Goal: Task Accomplishment & Management: Manage account settings

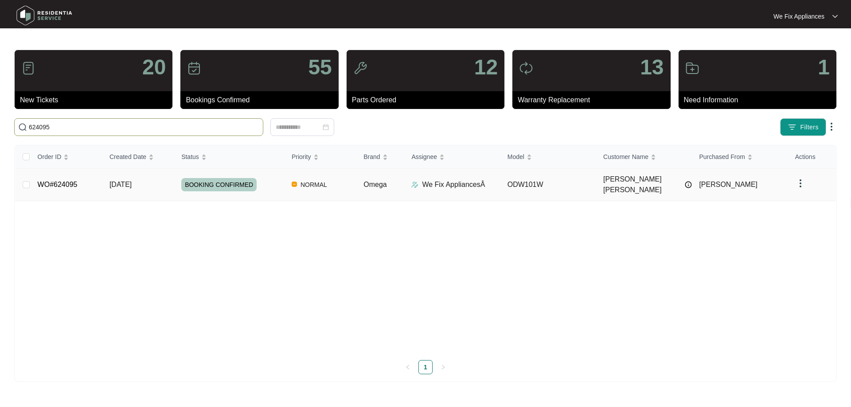
type input "624095"
click at [62, 174] on td "WO#624095" at bounding box center [67, 185] width 72 height 32
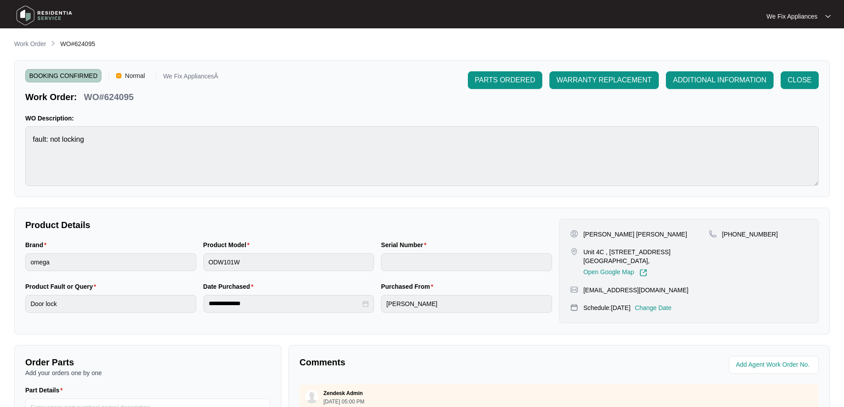
scroll to position [181, 0]
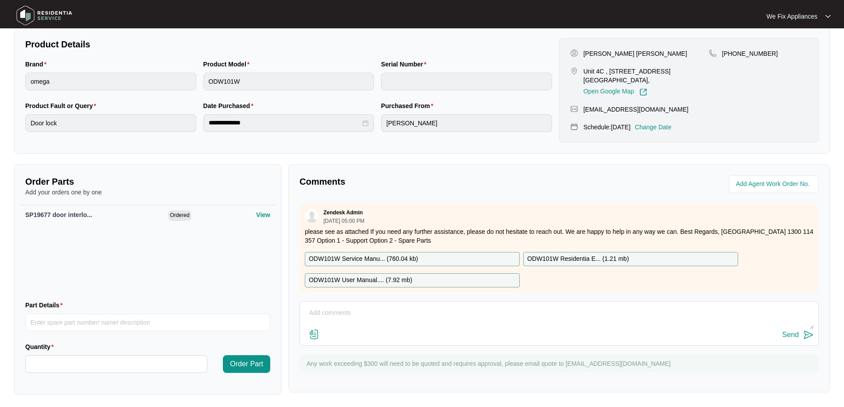
click at [452, 319] on textarea at bounding box center [559, 317] width 510 height 23
type textarea "Hi guys, customer cancelled [DATE] service rebooked for [DATE]."
click at [659, 126] on p "Change Date" at bounding box center [653, 127] width 37 height 9
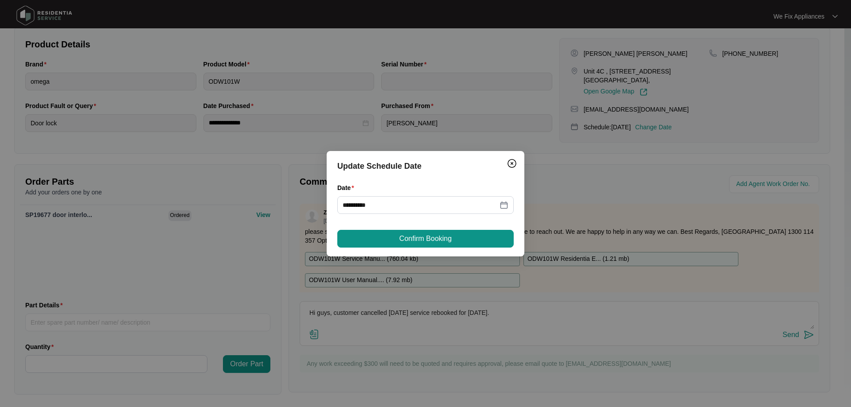
click at [441, 225] on div "**********" at bounding box center [426, 203] width 198 height 105
click at [475, 204] on input "**********" at bounding box center [420, 205] width 155 height 10
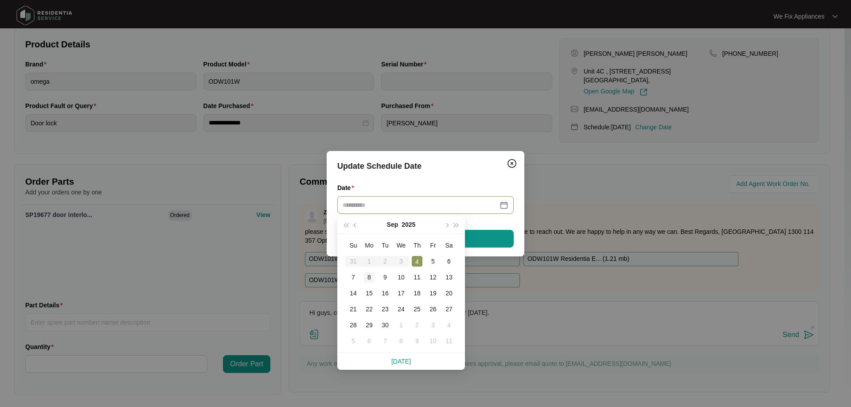
click at [366, 274] on div "8" at bounding box center [369, 277] width 11 height 11
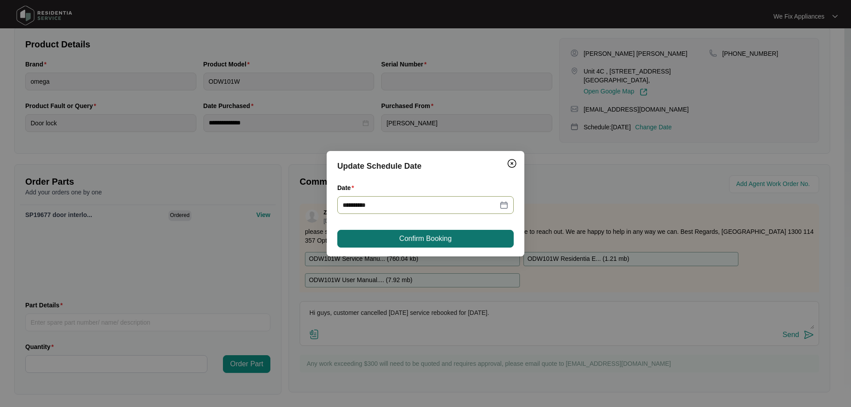
type input "**********"
click at [412, 238] on span "Confirm Booking" at bounding box center [425, 239] width 52 height 11
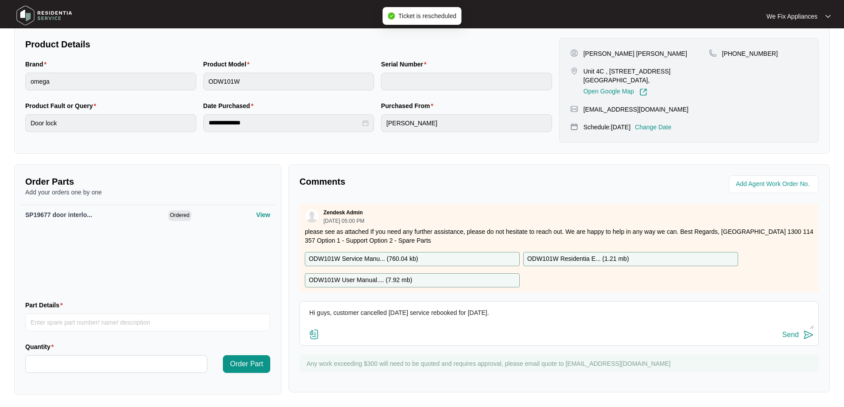
click at [34, 15] on img at bounding box center [44, 15] width 62 height 27
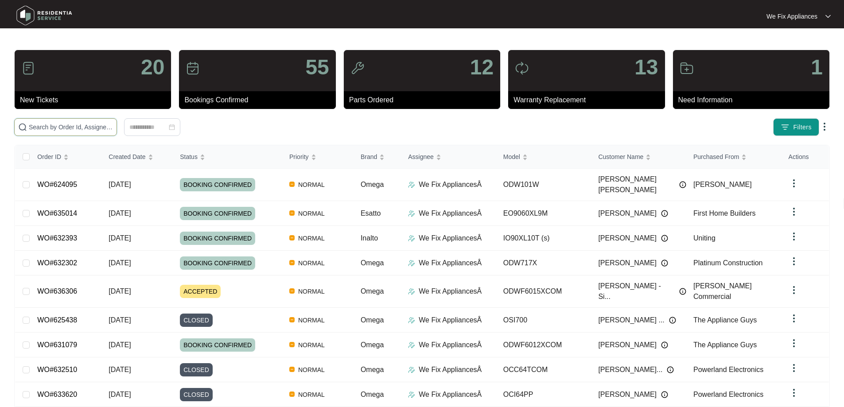
drag, startPoint x: 54, startPoint y: 121, endPoint x: 42, endPoint y: 122, distance: 11.6
paste input "636306"
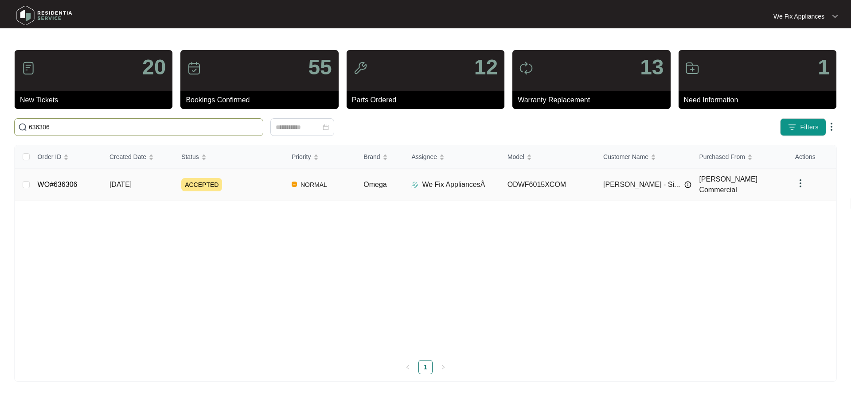
type input "636306"
click at [64, 182] on link "WO#636306" at bounding box center [58, 185] width 40 height 8
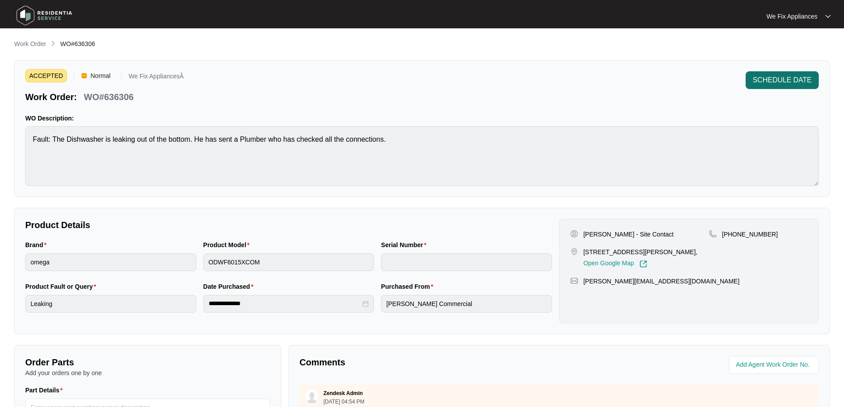
click at [797, 76] on span "SCHEDULE DATE" at bounding box center [782, 80] width 59 height 11
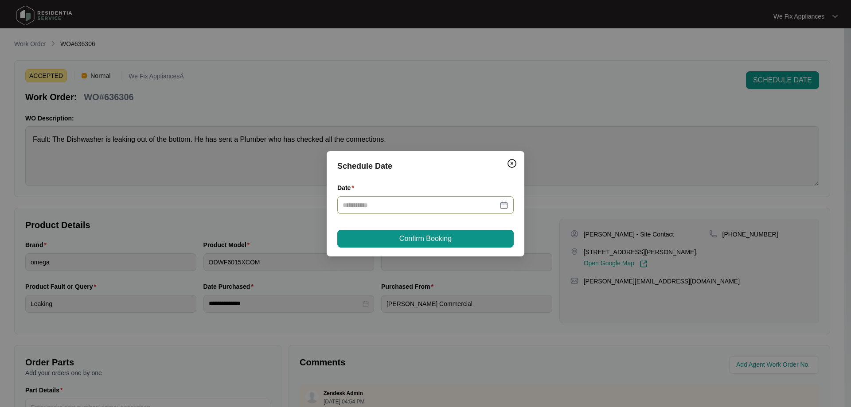
click at [434, 198] on div at bounding box center [425, 205] width 176 height 18
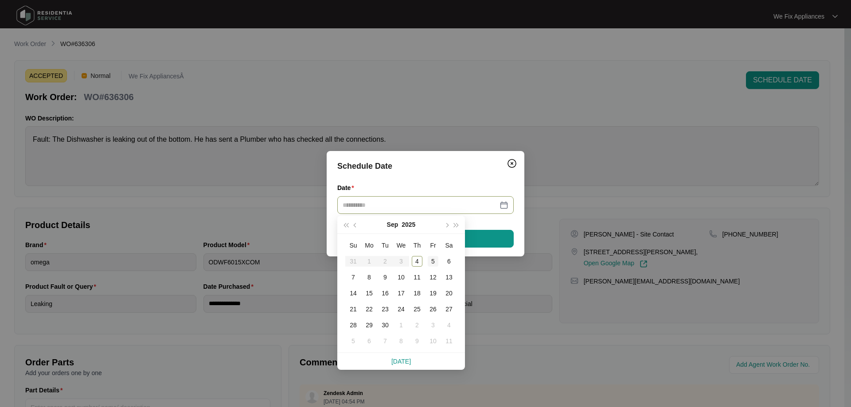
type input "**********"
click at [440, 261] on td "5" at bounding box center [433, 261] width 16 height 16
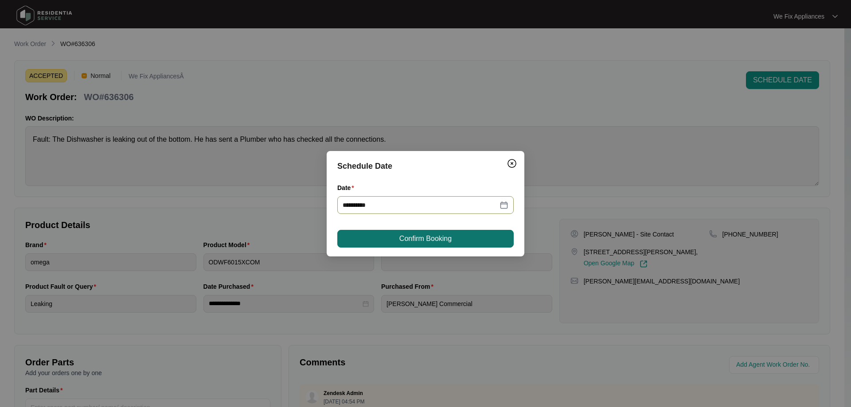
type input "**********"
click at [450, 245] on button "Confirm Booking" at bounding box center [425, 239] width 176 height 18
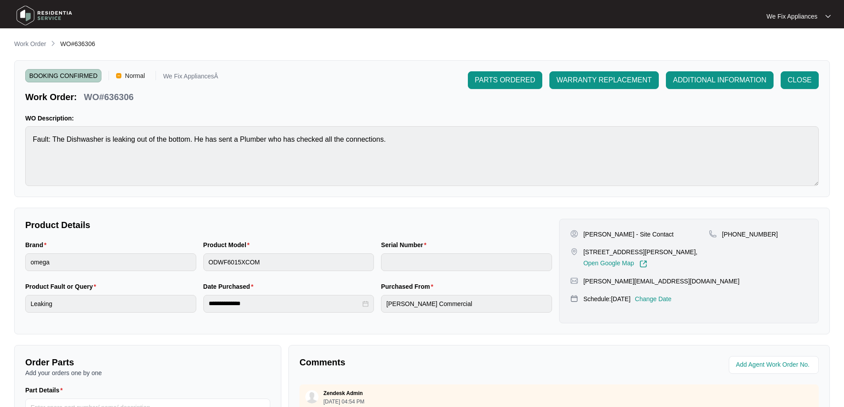
click at [48, 16] on img at bounding box center [44, 15] width 62 height 27
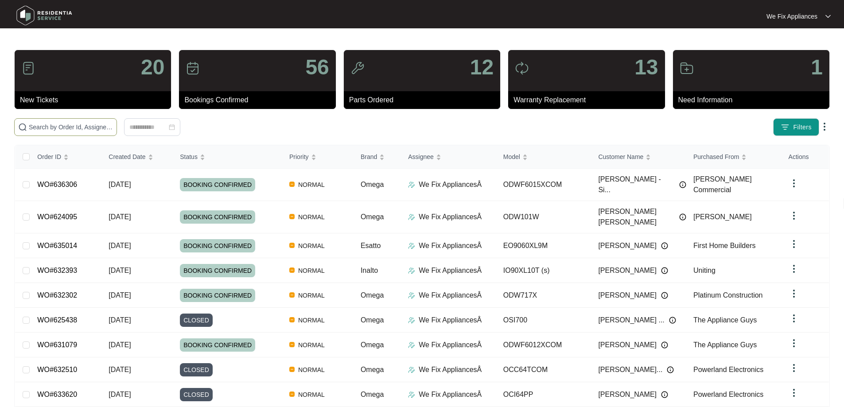
paste input "635290"
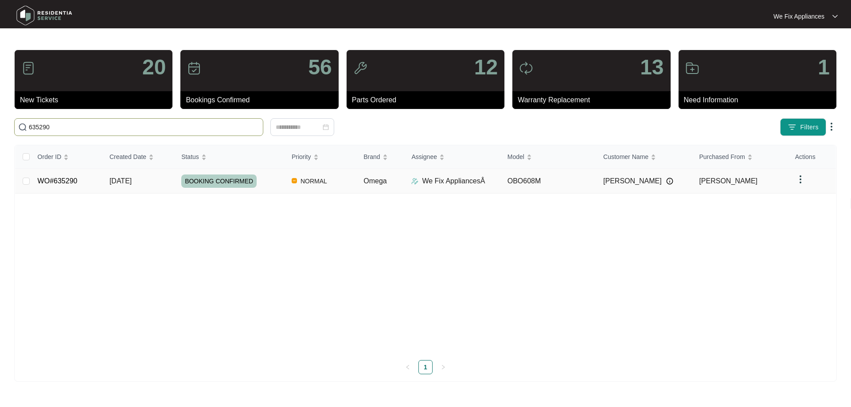
type input "635290"
click at [58, 177] on link "WO#635290" at bounding box center [58, 181] width 40 height 8
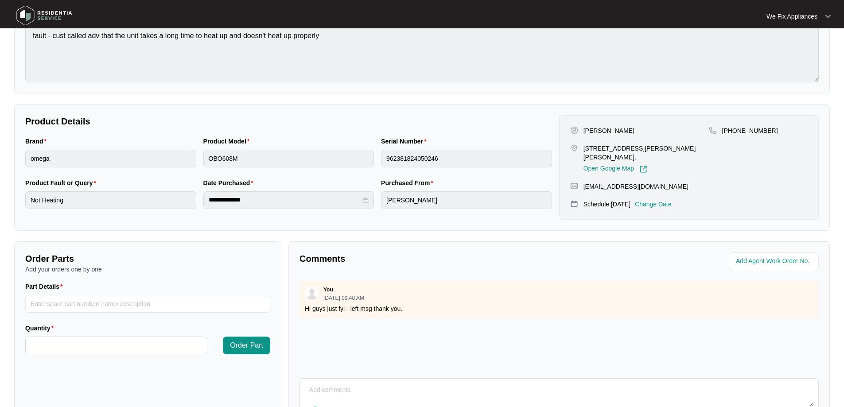
scroll to position [181, 0]
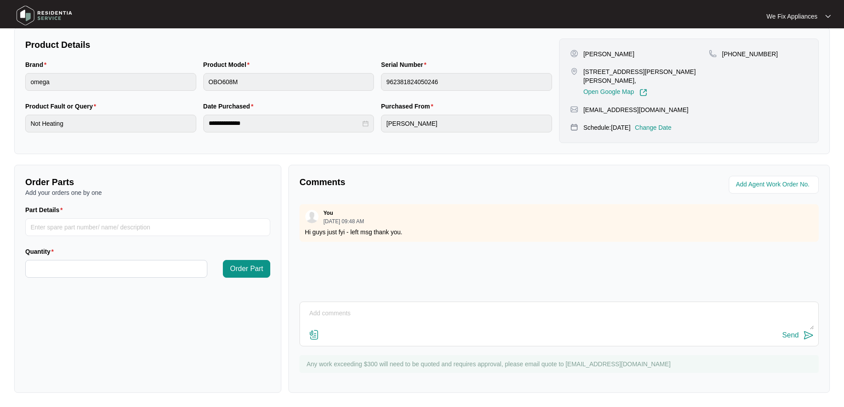
click at [378, 320] on textarea at bounding box center [559, 318] width 510 height 23
type textarea "Hi guys, customer cancelled [DATE] service going to hospital will call back whe…"
click at [785, 335] on div "Send" at bounding box center [791, 335] width 16 height 8
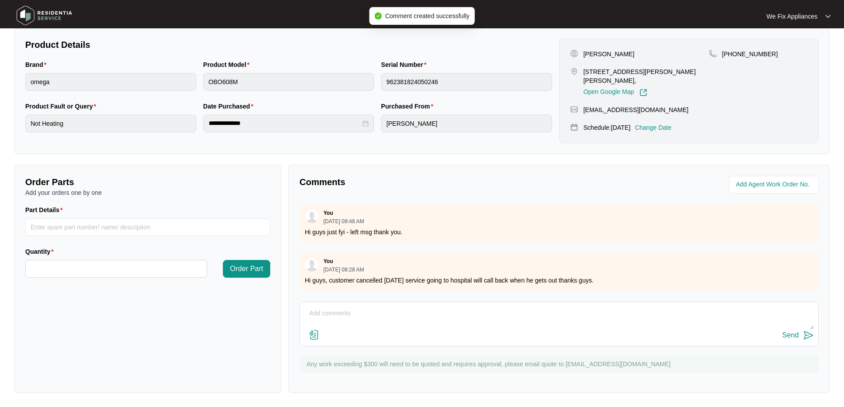
click at [49, 16] on img at bounding box center [44, 15] width 62 height 27
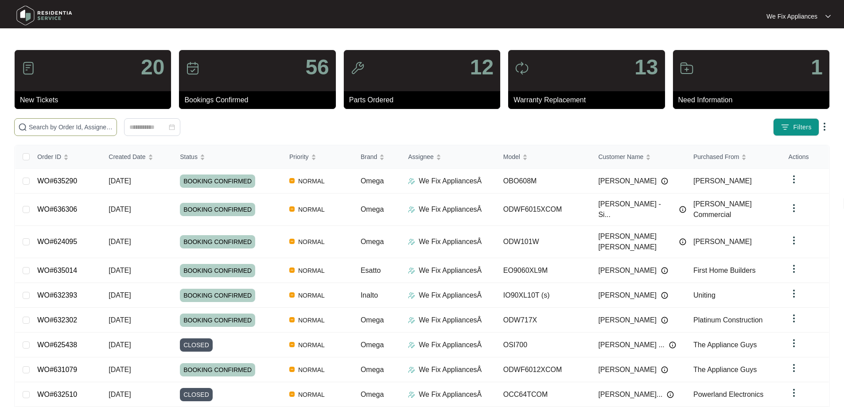
paste input "634171"
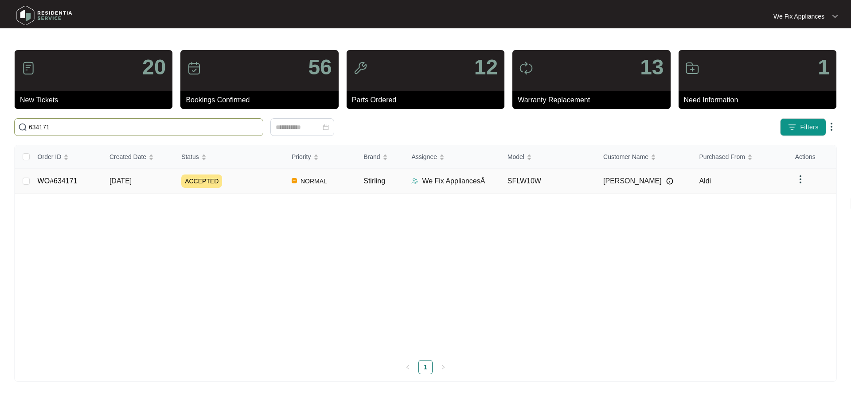
type input "634171"
click at [70, 173] on td "WO#634171" at bounding box center [67, 181] width 72 height 25
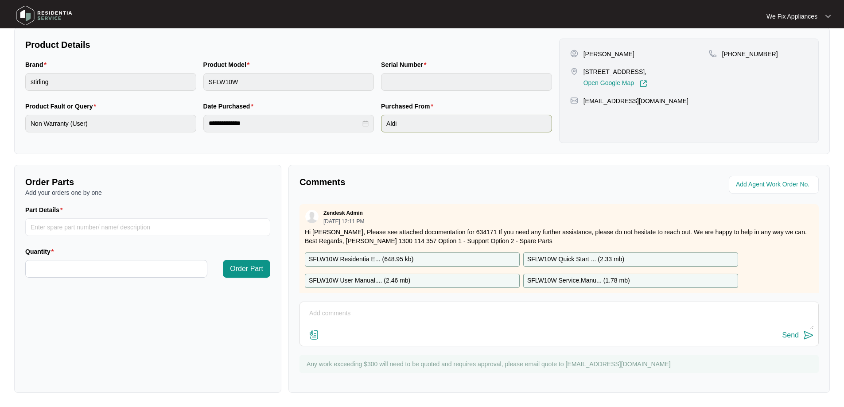
scroll to position [181, 0]
click at [409, 307] on textarea at bounding box center [559, 318] width 510 height 23
type textarea "h"
click at [450, 317] on textarea "Hi guys, fyi - left message for customer thank you." at bounding box center [559, 318] width 510 height 23
drag, startPoint x: 382, startPoint y: 312, endPoint x: 456, endPoint y: 321, distance: 74.6
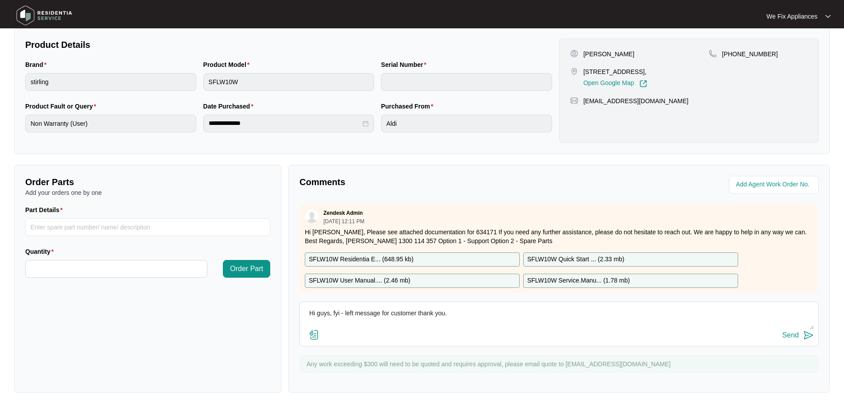
click at [456, 321] on textarea "Hi guys, fyi - left message for customer thank you." at bounding box center [559, 318] width 510 height 23
click at [332, 316] on textarea "Hi guys, fyi - left message thank you." at bounding box center [559, 318] width 510 height 23
type textarea "Hi guys, just fyi - left message thank you."
click at [786, 335] on div "Send" at bounding box center [791, 335] width 16 height 8
click at [53, 19] on img at bounding box center [44, 15] width 62 height 27
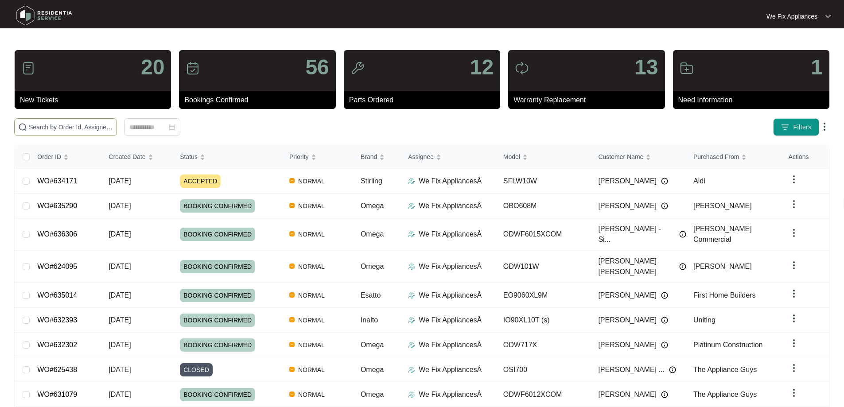
paste input "636306"
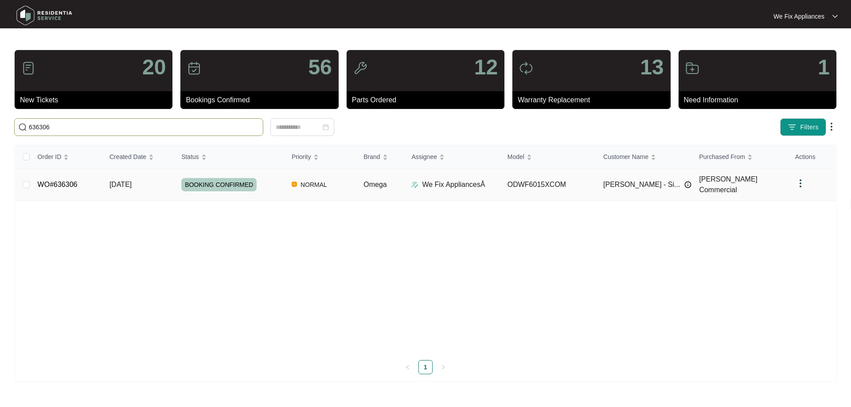
type input "636306"
click at [61, 181] on link "WO#636306" at bounding box center [58, 185] width 40 height 8
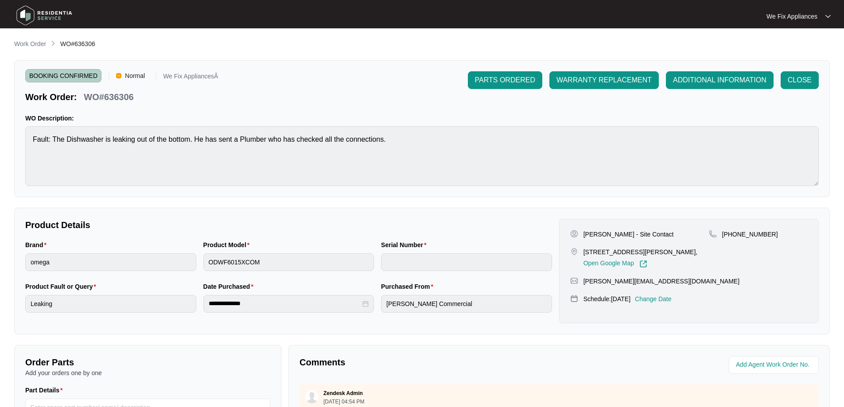
click at [658, 304] on p "Change Date" at bounding box center [653, 299] width 37 height 9
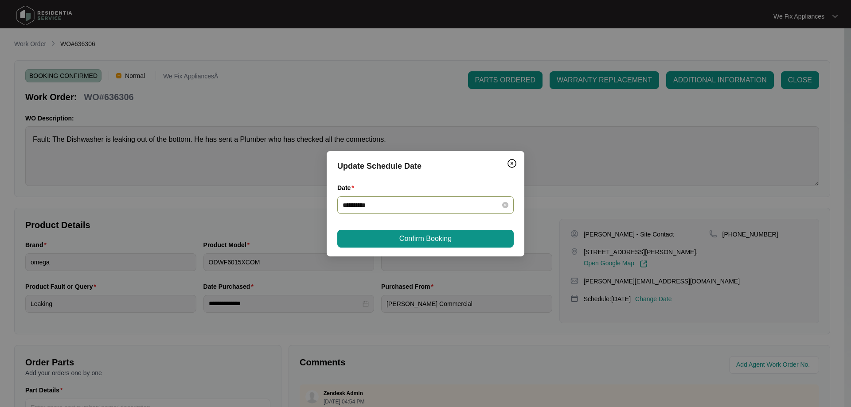
click at [389, 210] on div "**********" at bounding box center [425, 205] width 176 height 18
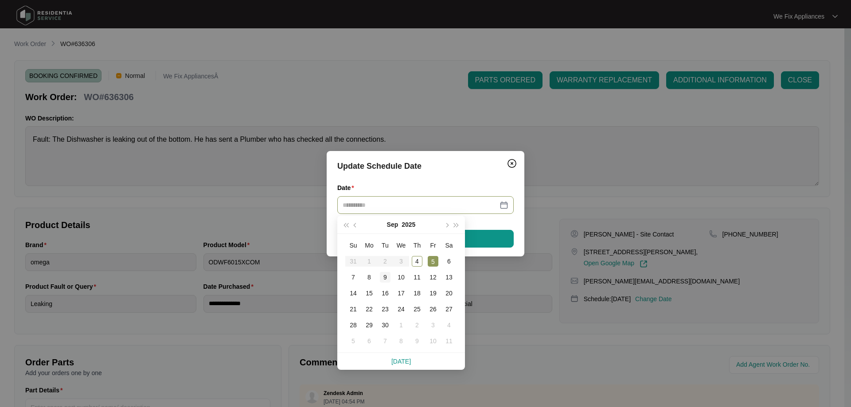
click at [385, 277] on div "9" at bounding box center [385, 277] width 11 height 11
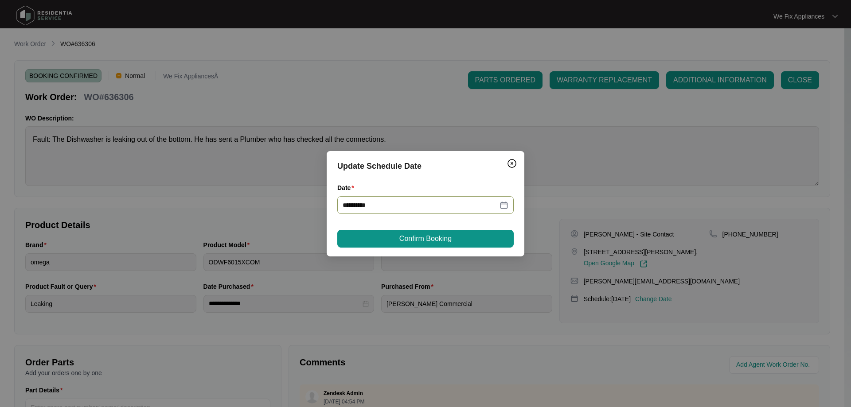
type input "**********"
click at [435, 236] on span "Confirm Booking" at bounding box center [425, 239] width 52 height 11
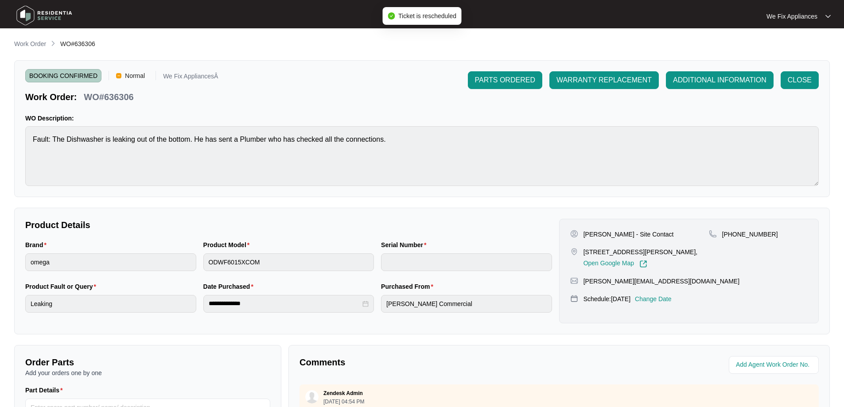
click at [663, 304] on p "Change Date" at bounding box center [653, 299] width 37 height 9
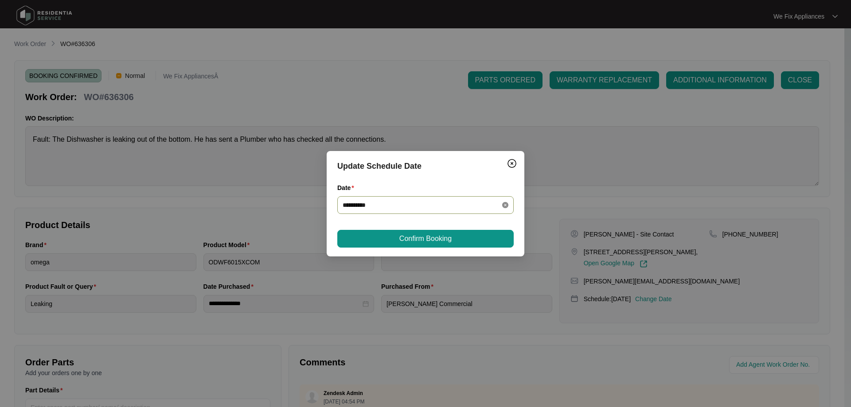
click at [504, 205] on icon "close-circle" at bounding box center [505, 205] width 6 height 6
click at [505, 204] on div at bounding box center [426, 205] width 166 height 10
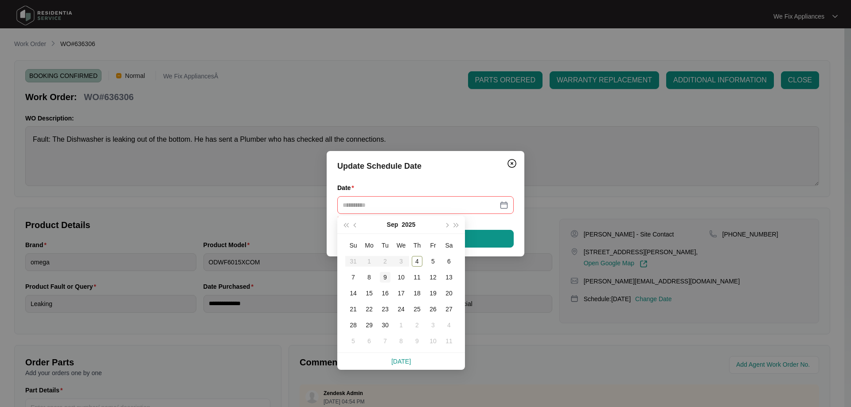
click at [379, 276] on td "9" at bounding box center [385, 277] width 16 height 16
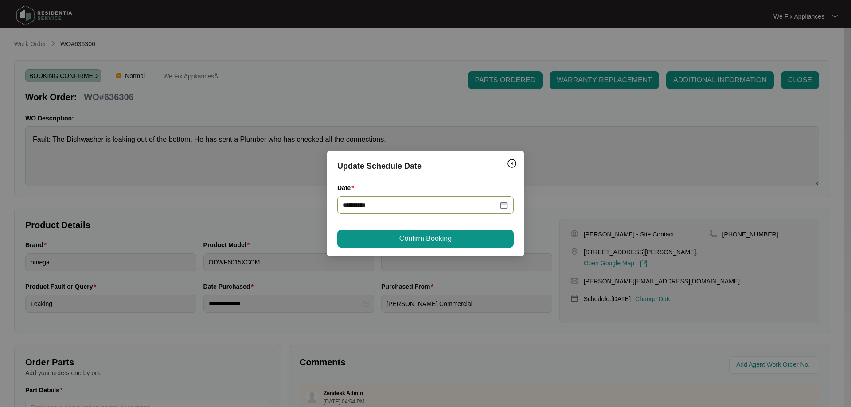
type input "**********"
click at [402, 243] on span "Confirm Booking" at bounding box center [425, 239] width 52 height 11
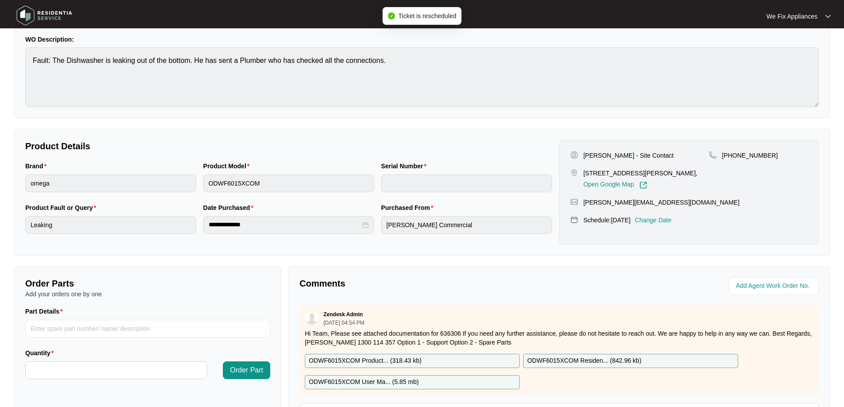
scroll to position [181, 0]
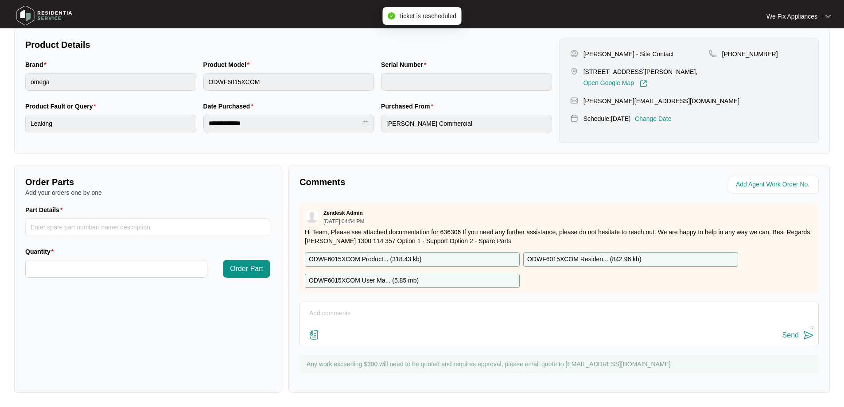
click at [391, 317] on textarea at bounding box center [559, 318] width 510 height 23
type textarea "H"
type textarea "hi team, builder called back and rebooked for [DATE] thank you."
click at [794, 330] on button "Send" at bounding box center [798, 336] width 31 height 12
click at [48, 18] on img at bounding box center [44, 15] width 62 height 27
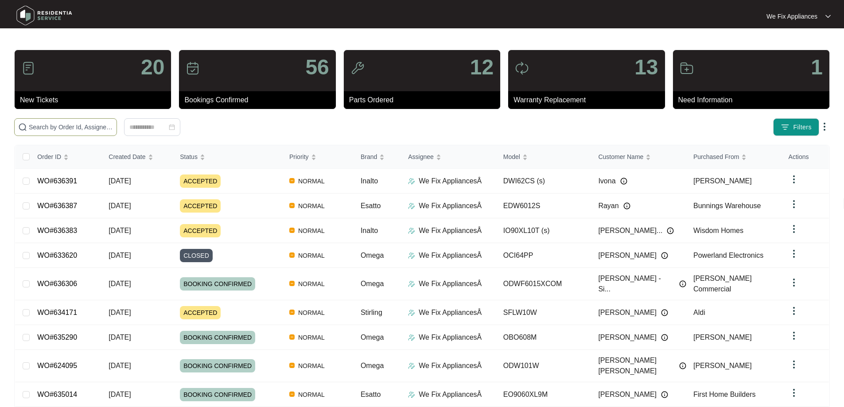
paste input "636387"
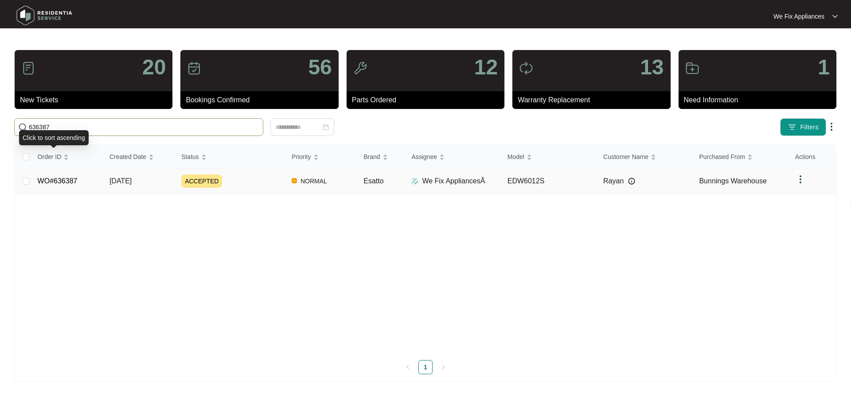
type input "636387"
click at [45, 179] on link "WO#636387" at bounding box center [58, 181] width 40 height 8
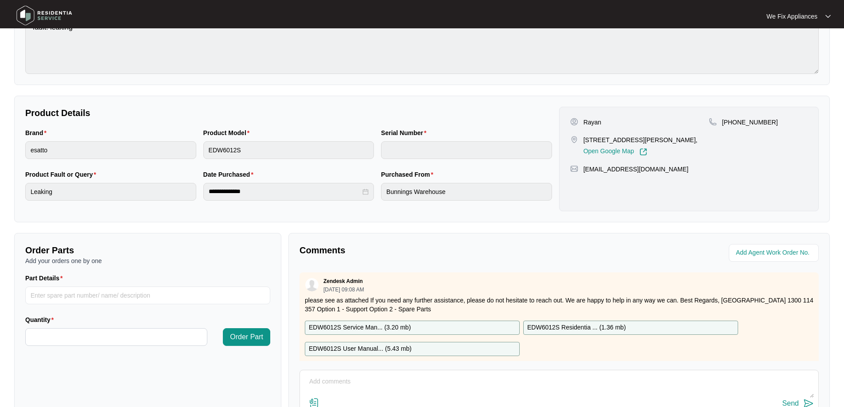
scroll to position [177, 0]
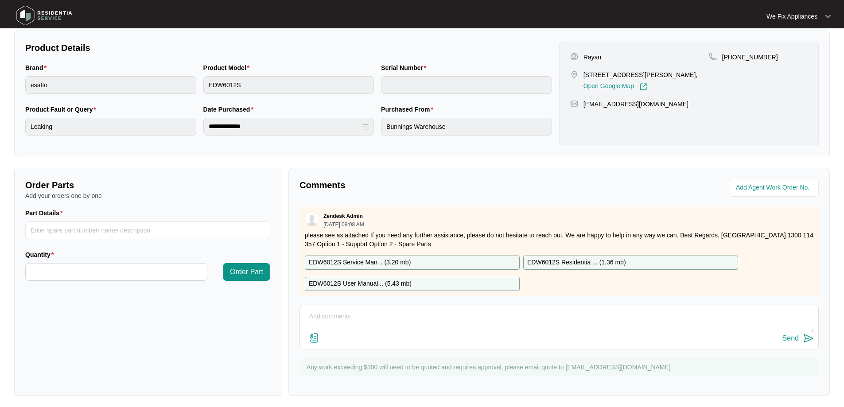
click at [382, 326] on textarea at bounding box center [559, 321] width 510 height 23
type textarea "hi team just fyi - left message for customer thank you."
click at [789, 337] on div "Send" at bounding box center [791, 339] width 16 height 8
click at [49, 17] on img at bounding box center [44, 15] width 62 height 27
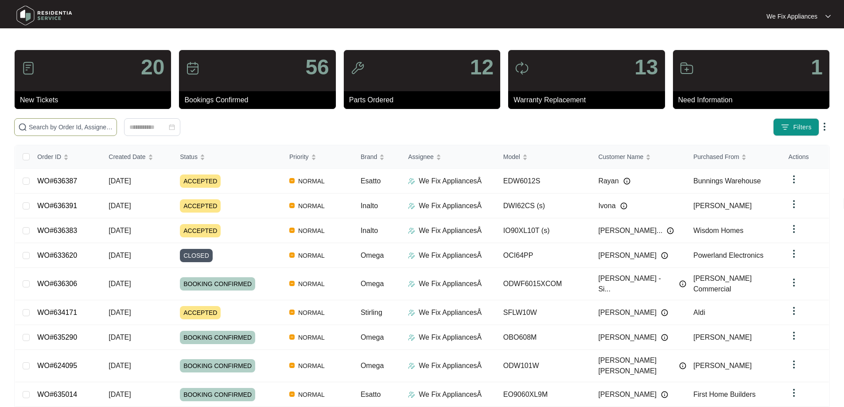
drag, startPoint x: 56, startPoint y: 121, endPoint x: 27, endPoint y: 121, distance: 29.2
drag, startPoint x: 27, startPoint y: 121, endPoint x: 215, endPoint y: 132, distance: 188.2
click at [117, 132] on span at bounding box center [65, 127] width 103 height 18
paste input "636391"
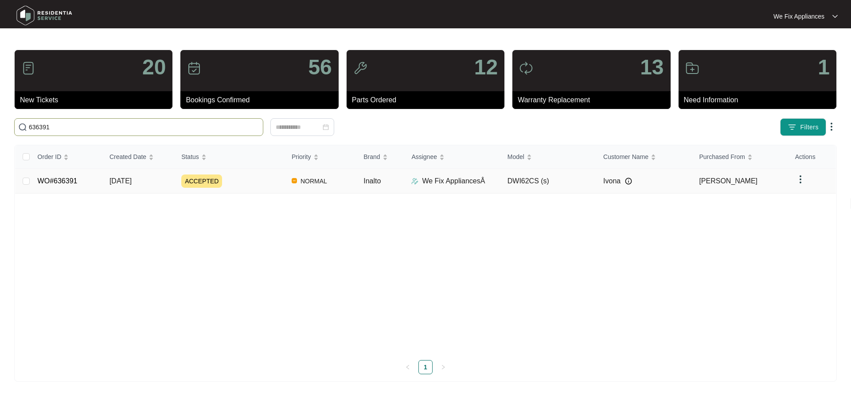
type input "636391"
click at [65, 182] on link "WO#636391" at bounding box center [58, 181] width 40 height 8
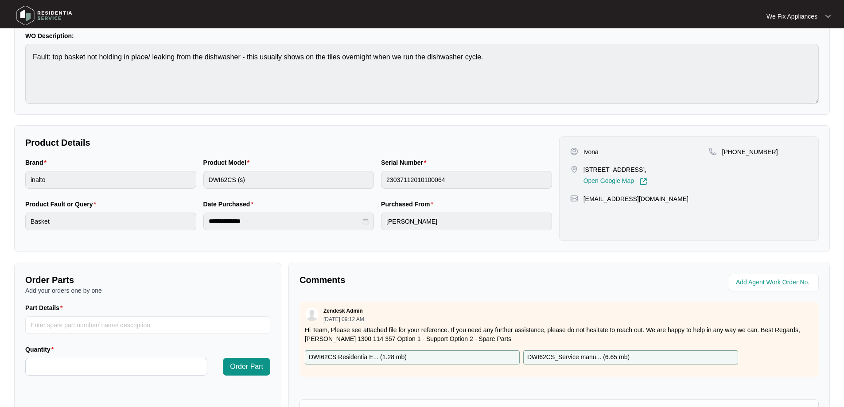
scroll to position [177, 0]
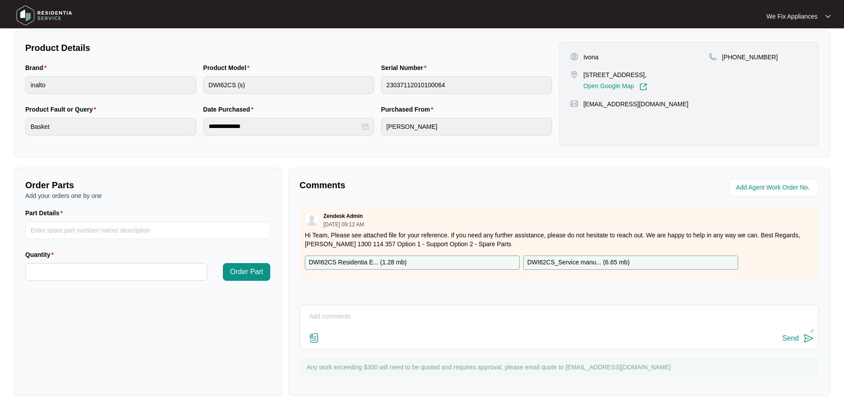
click at [351, 322] on textarea at bounding box center [559, 321] width 510 height 23
click at [790, 332] on textarea "Hi guys, left message for customer thank you," at bounding box center [559, 321] width 510 height 23
type textarea "Hi guys, left message for customer thank you,"
click at [794, 337] on div "Send" at bounding box center [791, 339] width 16 height 8
click at [58, 16] on img at bounding box center [44, 15] width 62 height 27
